Goal: Information Seeking & Learning: Learn about a topic

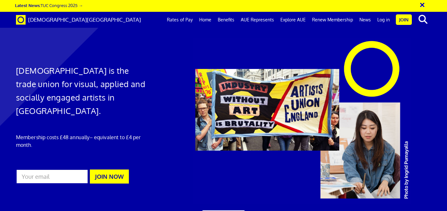
scroll to position [0, 3]
click at [225, 19] on link "Benefits" at bounding box center [225, 20] width 23 height 16
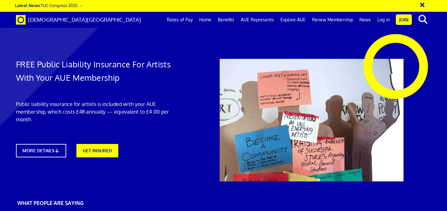
scroll to position [47, 0]
click at [49, 143] on link "MORE DETAILS" at bounding box center [40, 150] width 55 height 15
